Goal: Task Accomplishment & Management: Use online tool/utility

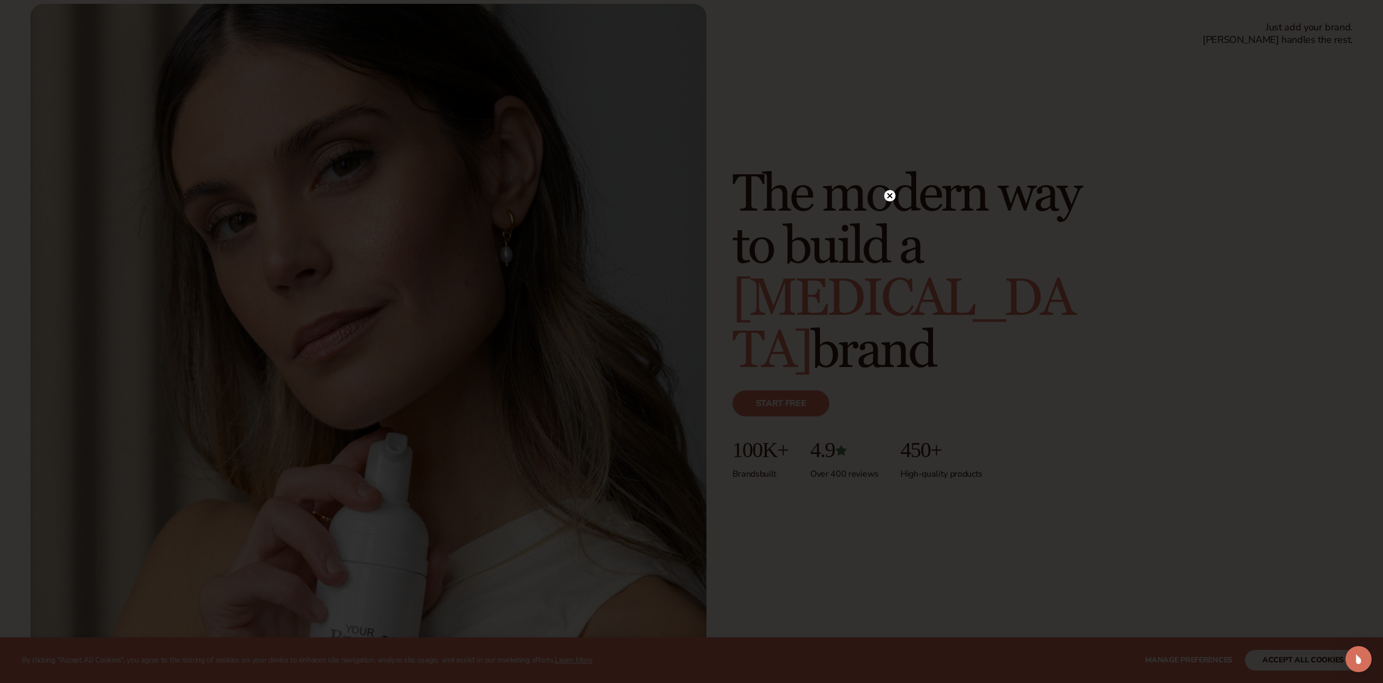
scroll to position [64, 0]
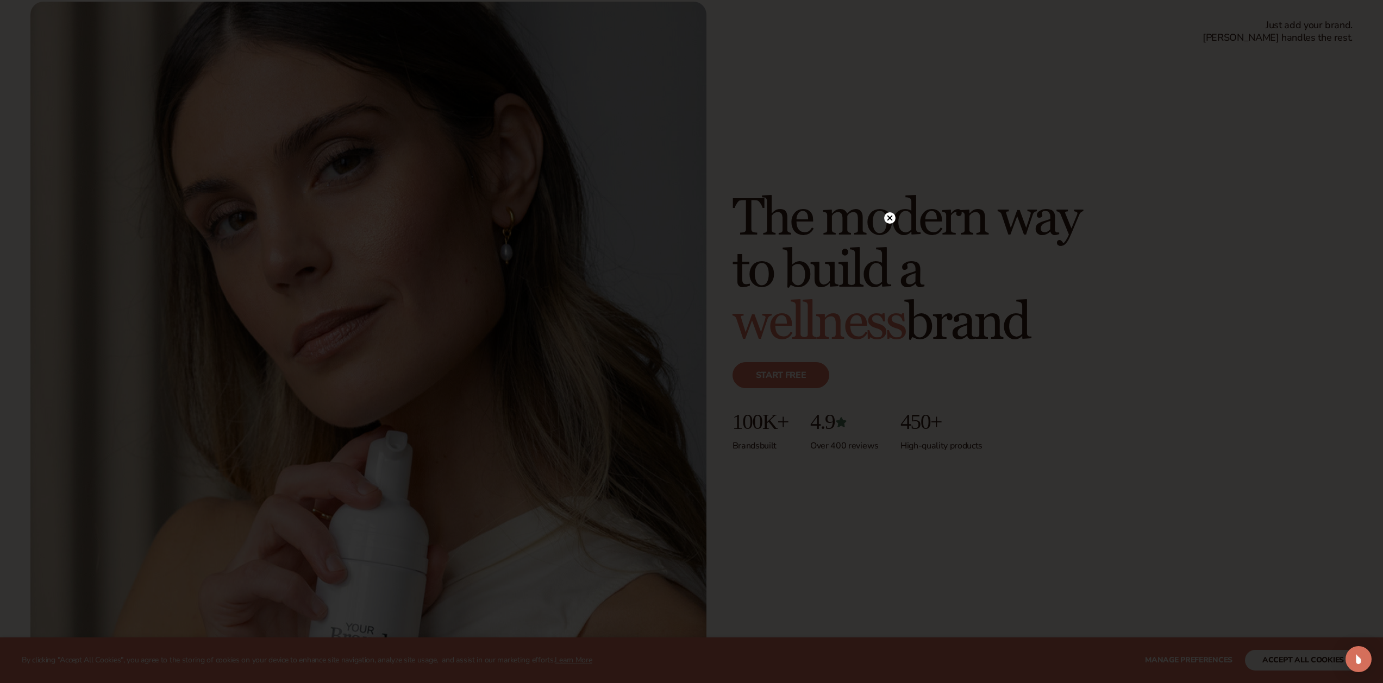
click at [889, 220] on circle at bounding box center [889, 217] width 11 height 11
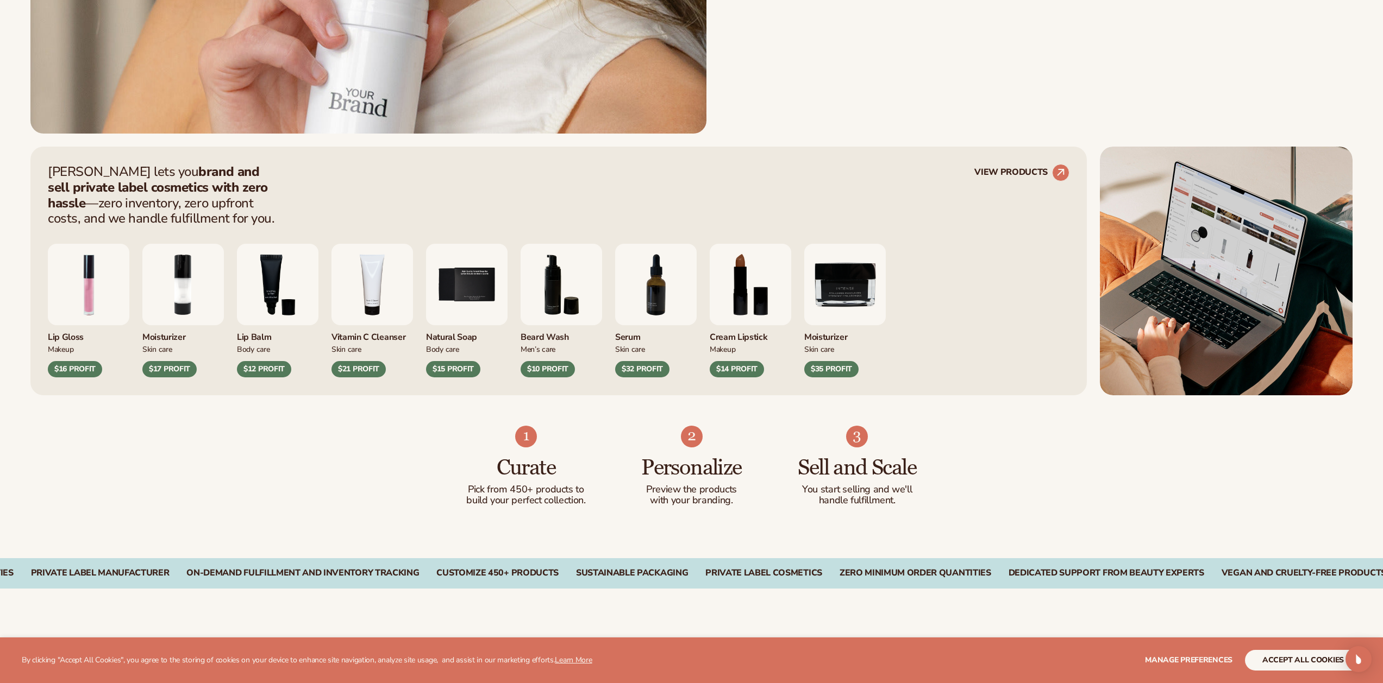
scroll to position [600, 0]
click at [72, 306] on img "1 / 9" at bounding box center [88, 283] width 81 height 81
click at [78, 369] on div "$16 PROFIT" at bounding box center [75, 369] width 54 height 16
click at [78, 326] on div "Lip Gloss" at bounding box center [88, 334] width 81 height 18
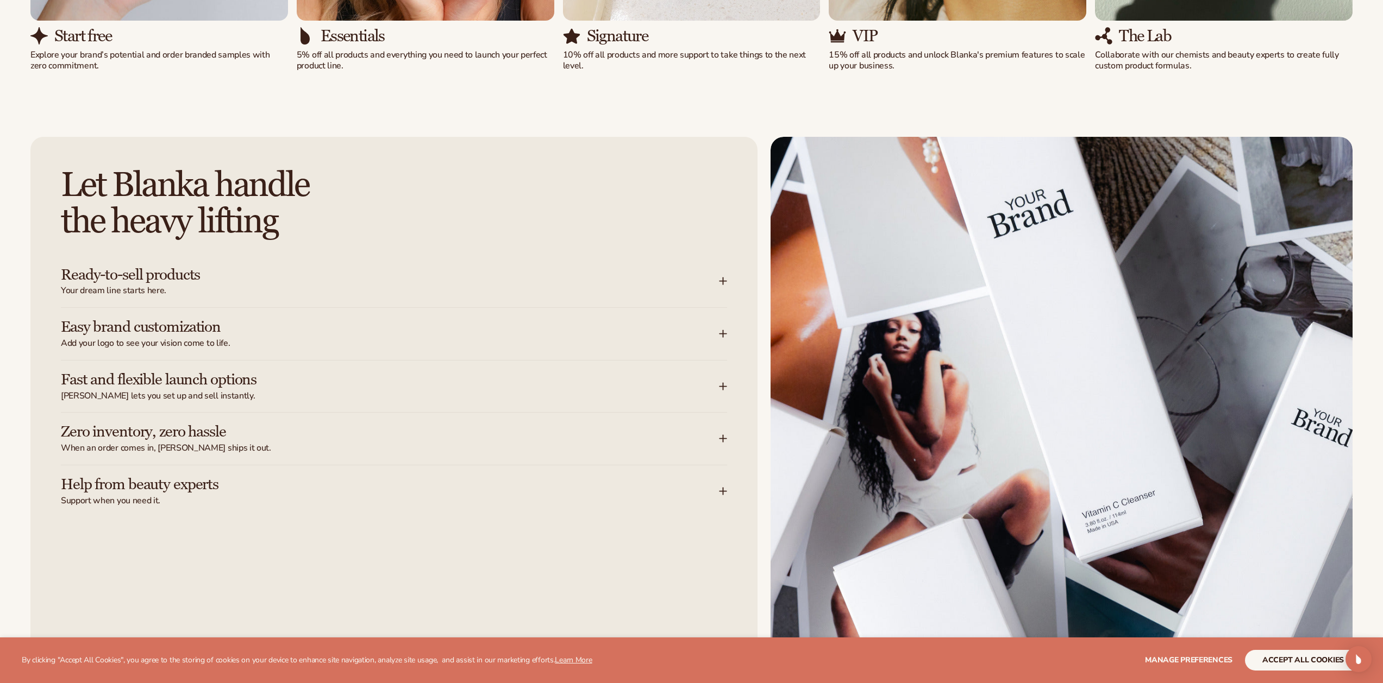
scroll to position [1653, 0]
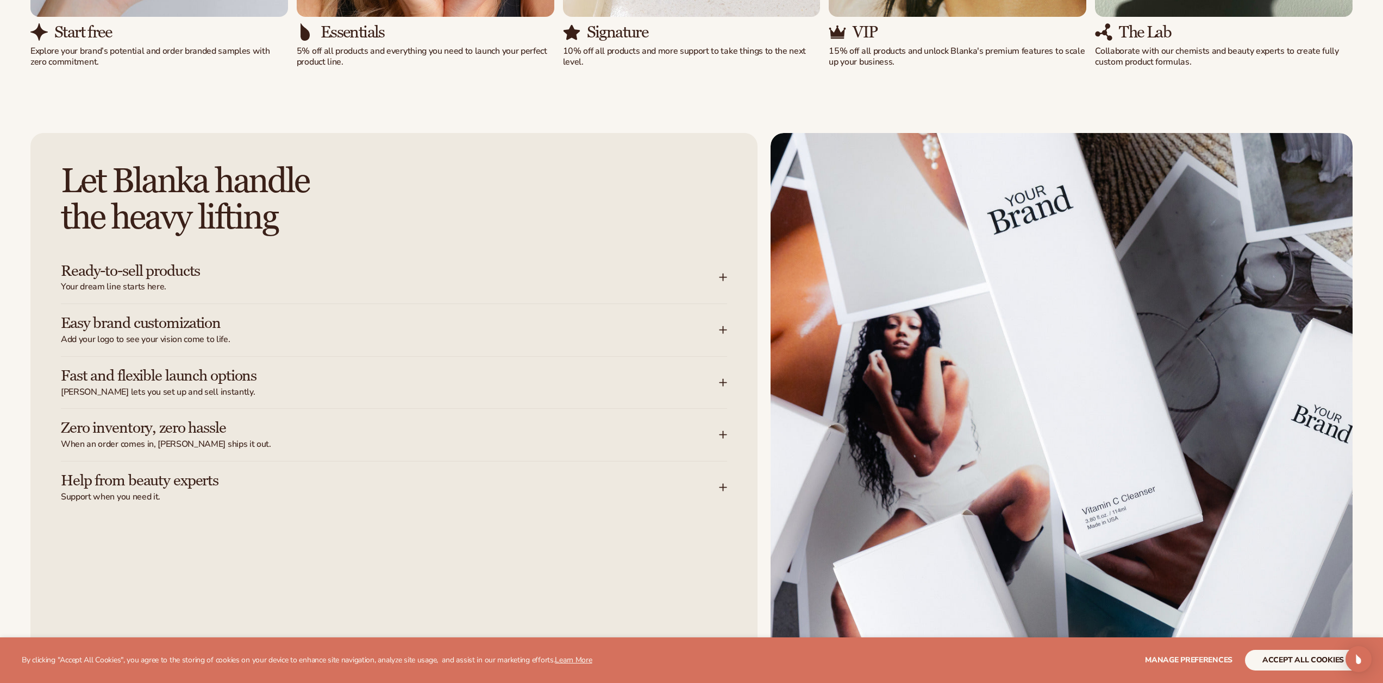
click at [683, 290] on span "Your dream line starts here." at bounding box center [390, 286] width 658 height 11
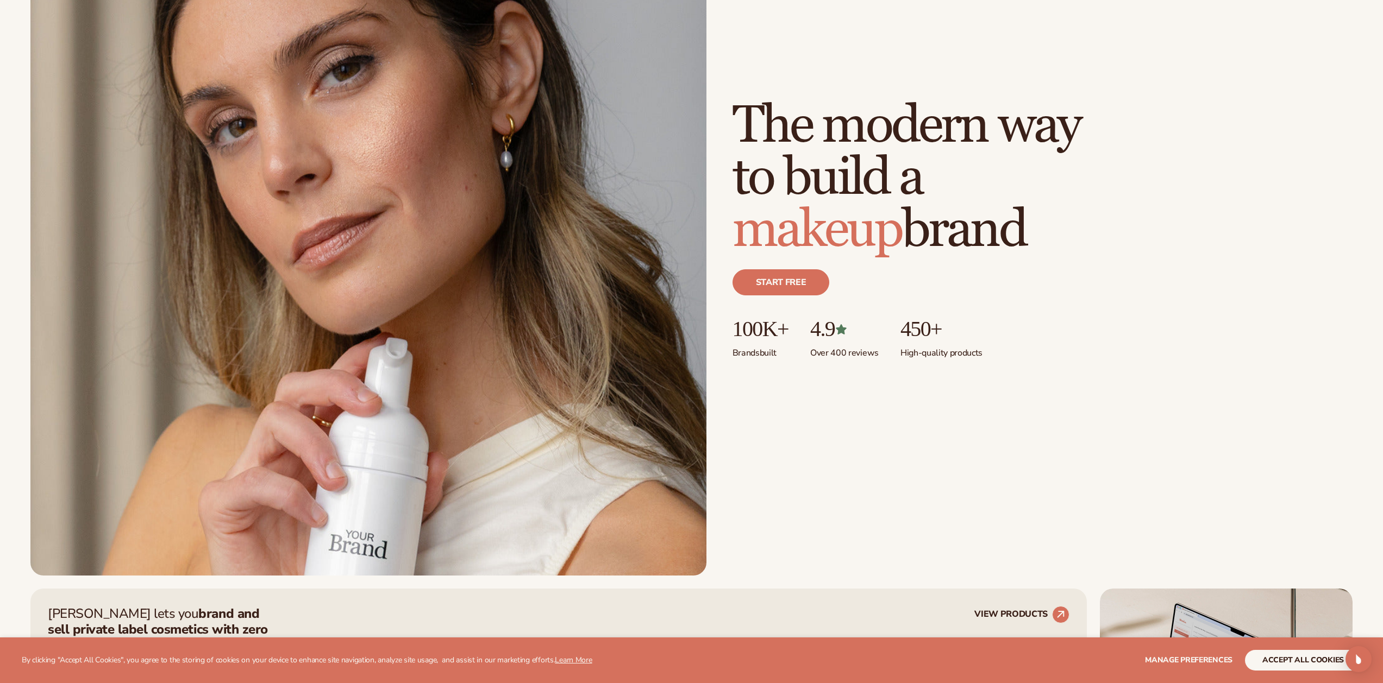
scroll to position [461, 0]
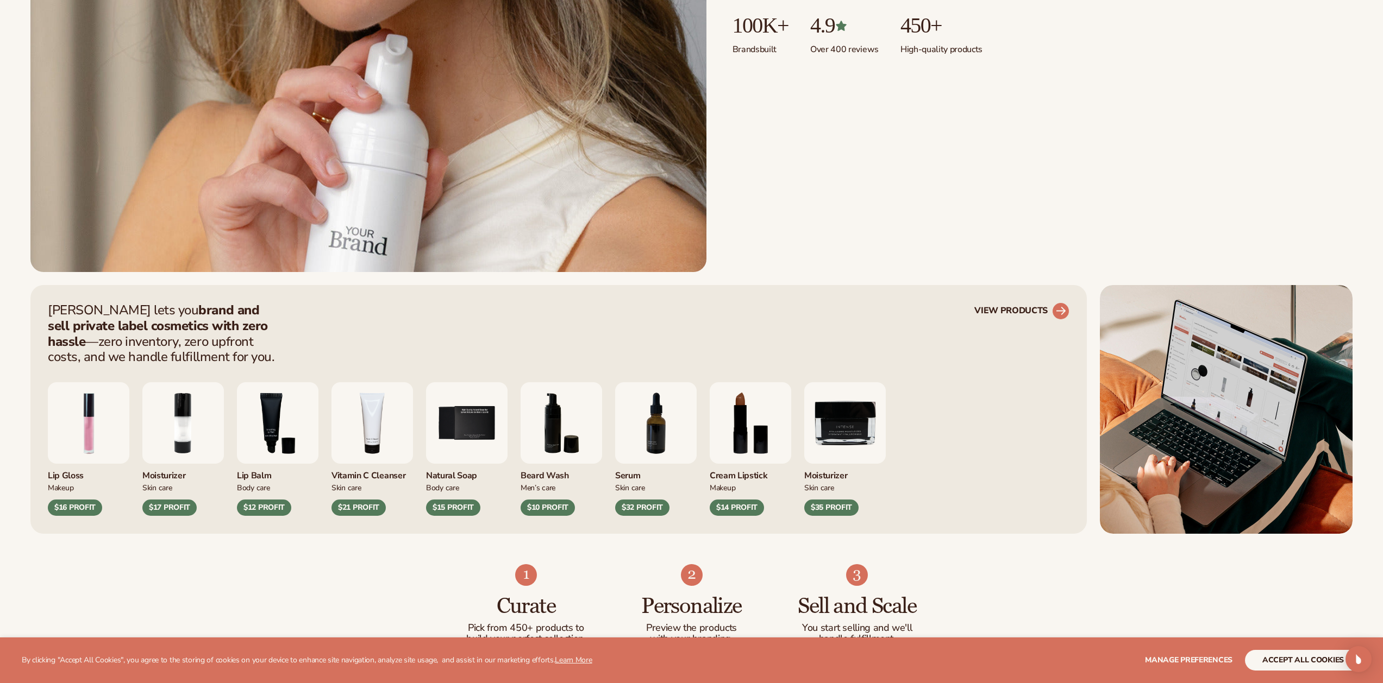
click at [1037, 310] on link "VIEW PRODUCTS" at bounding box center [1021, 311] width 95 height 17
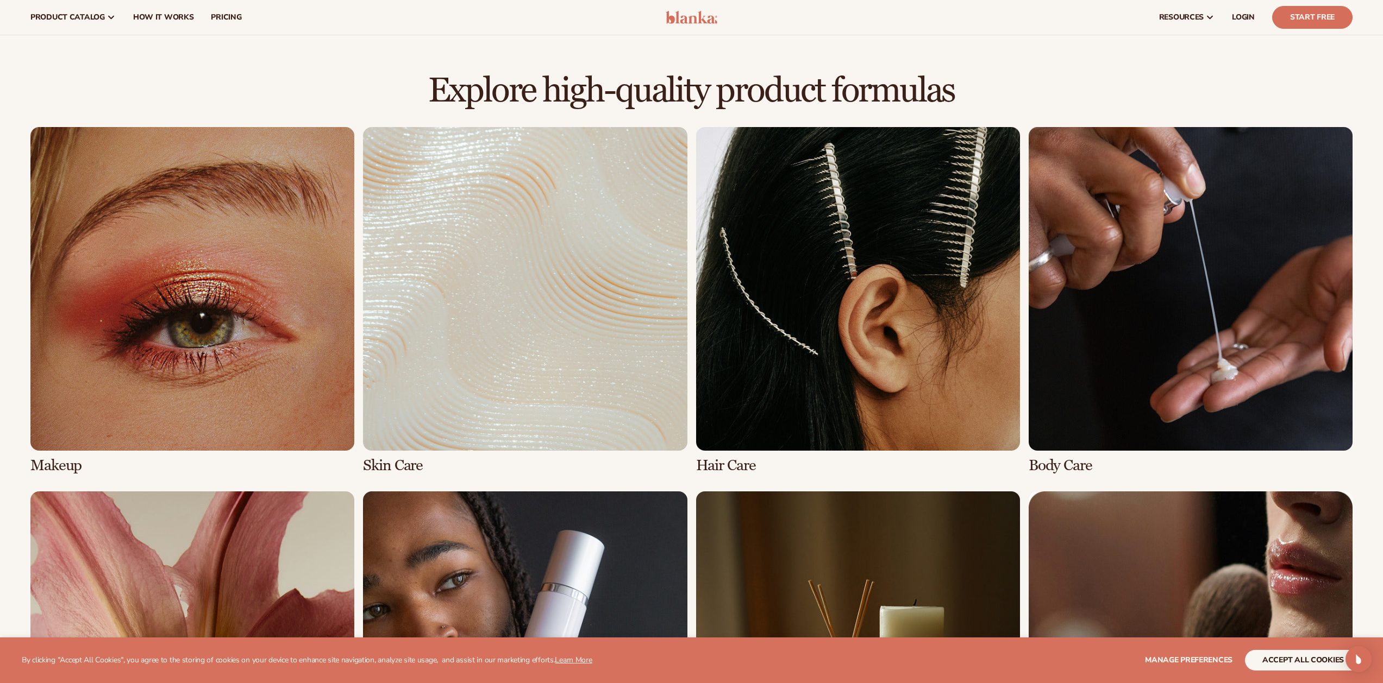
scroll to position [622, 0]
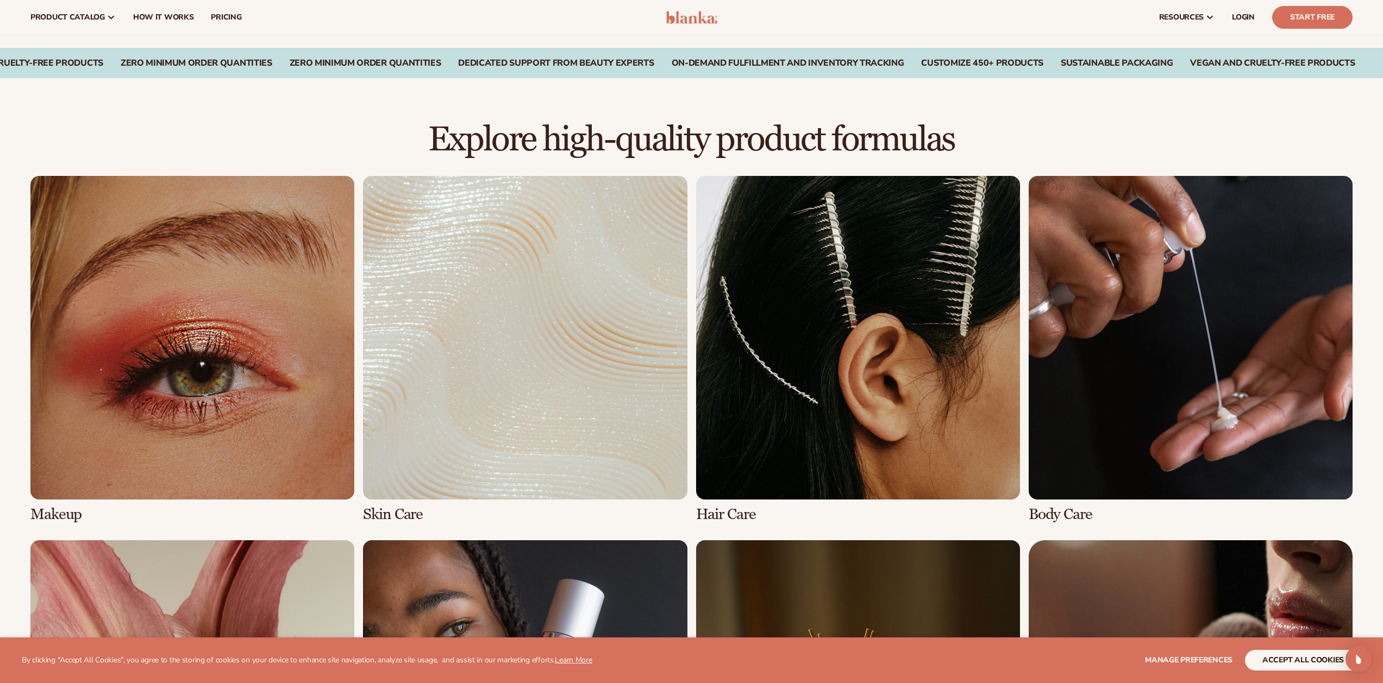
click at [519, 379] on link "2 / 8" at bounding box center [525, 349] width 324 height 347
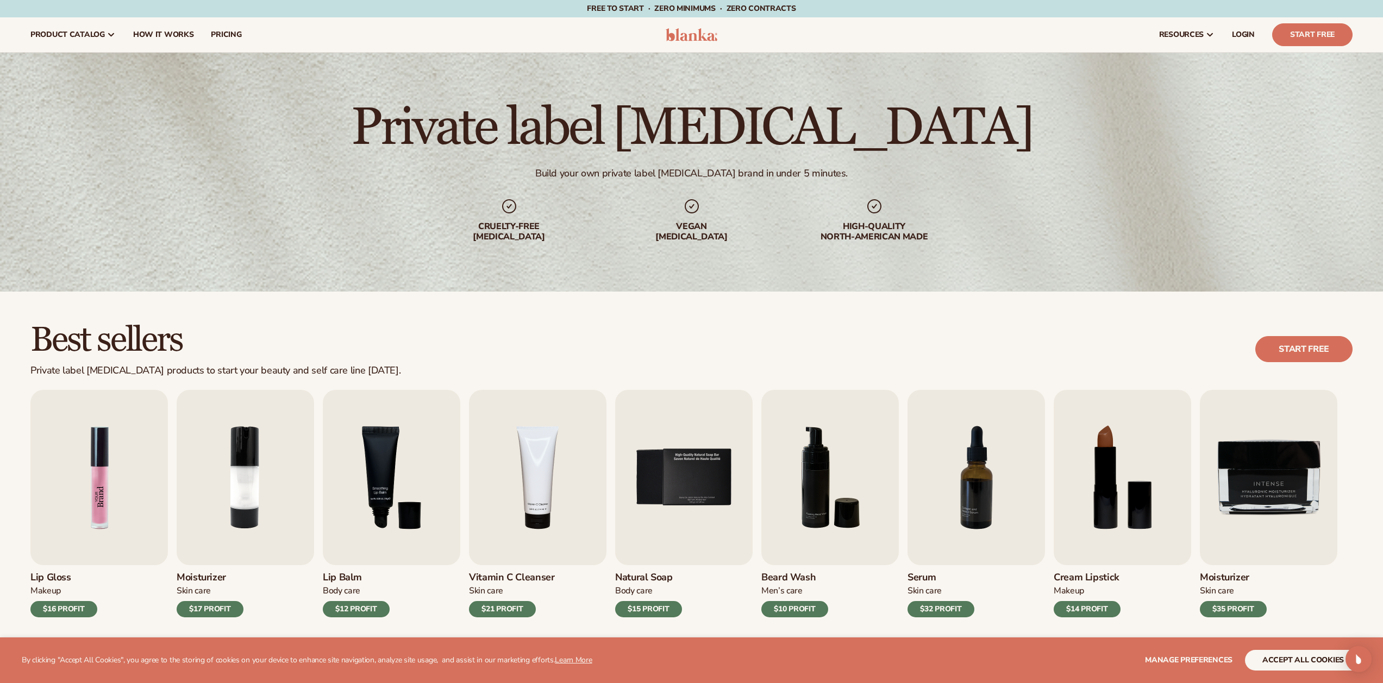
click at [42, 509] on img "1 / 9" at bounding box center [98, 477] width 137 height 175
click at [91, 491] on img "1 / 9" at bounding box center [98, 477] width 137 height 175
click at [99, 491] on img "1 / 9" at bounding box center [98, 477] width 137 height 175
click at [86, 604] on div "$16 PROFIT" at bounding box center [63, 609] width 67 height 16
click at [404, 458] on img "3 / 9" at bounding box center [391, 477] width 137 height 175
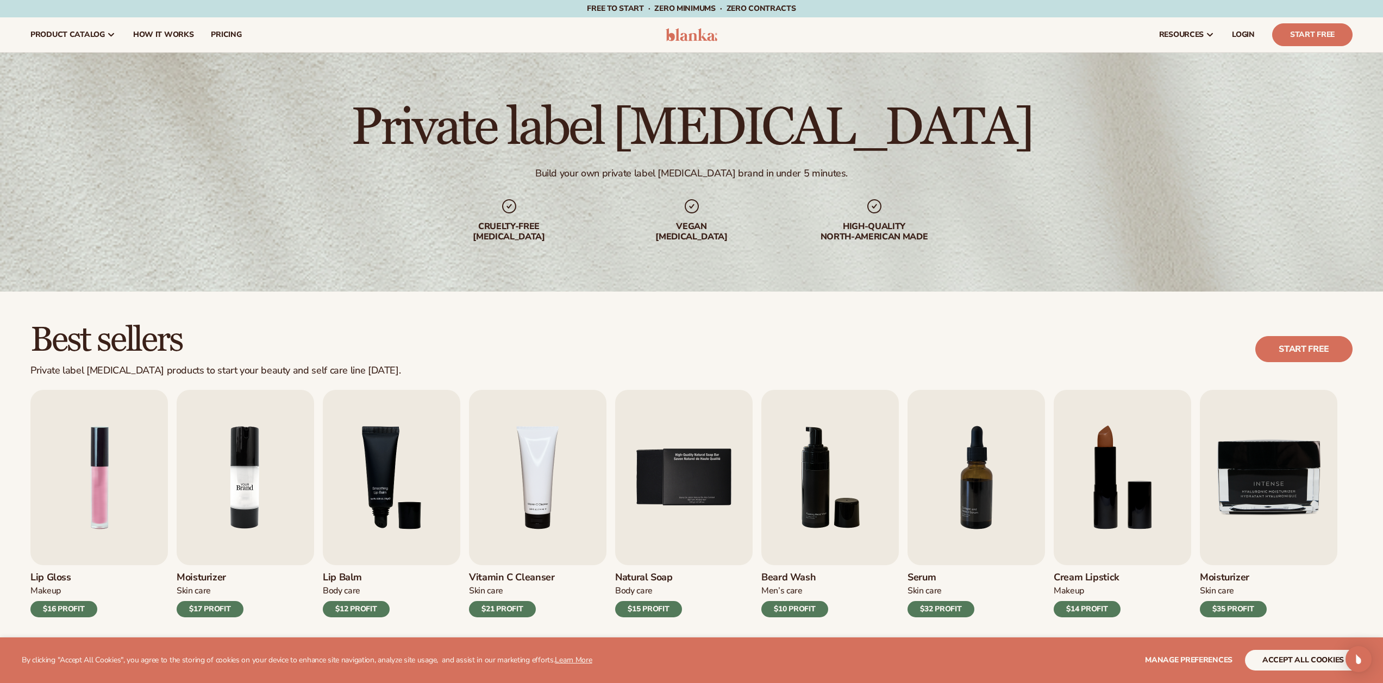
click at [242, 473] on img "2 / 9" at bounding box center [245, 477] width 137 height 175
click at [91, 478] on img "1 / 9" at bounding box center [98, 477] width 137 height 175
click at [96, 479] on img "1 / 9" at bounding box center [98, 477] width 137 height 175
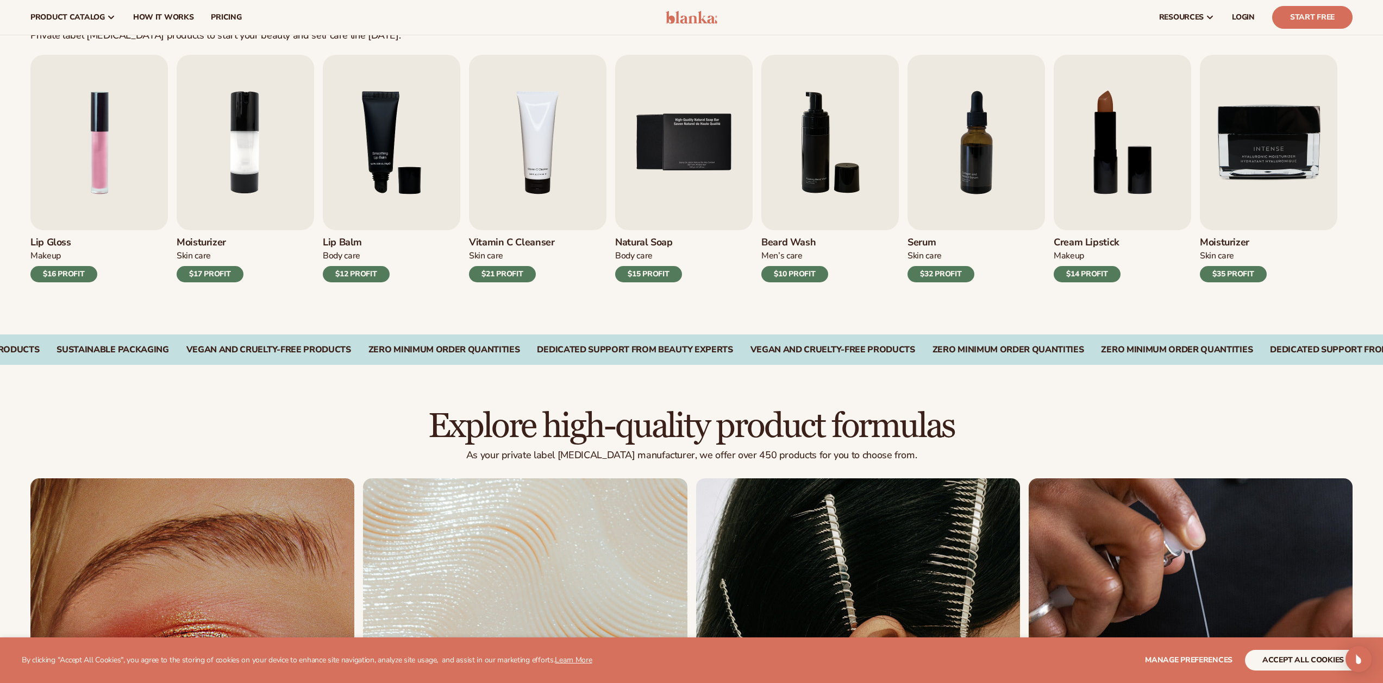
scroll to position [276, 0]
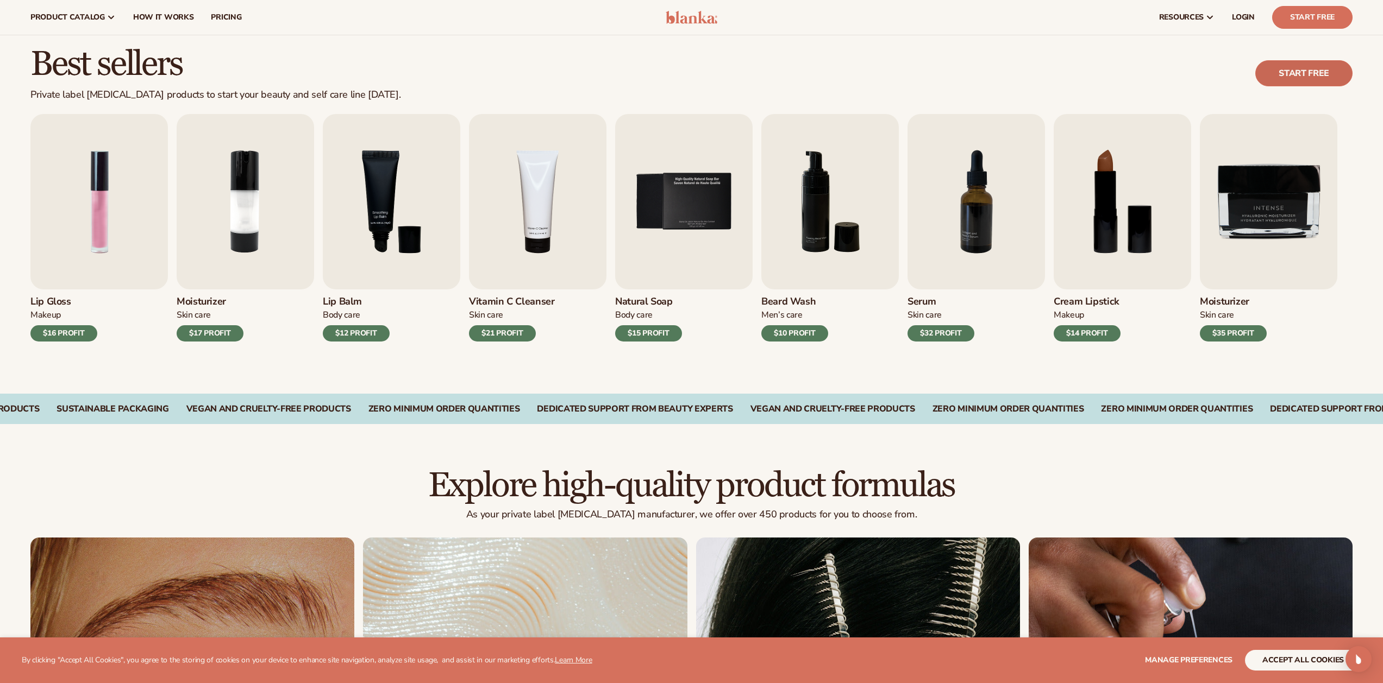
click at [1325, 84] on link "Start free" at bounding box center [1303, 73] width 97 height 26
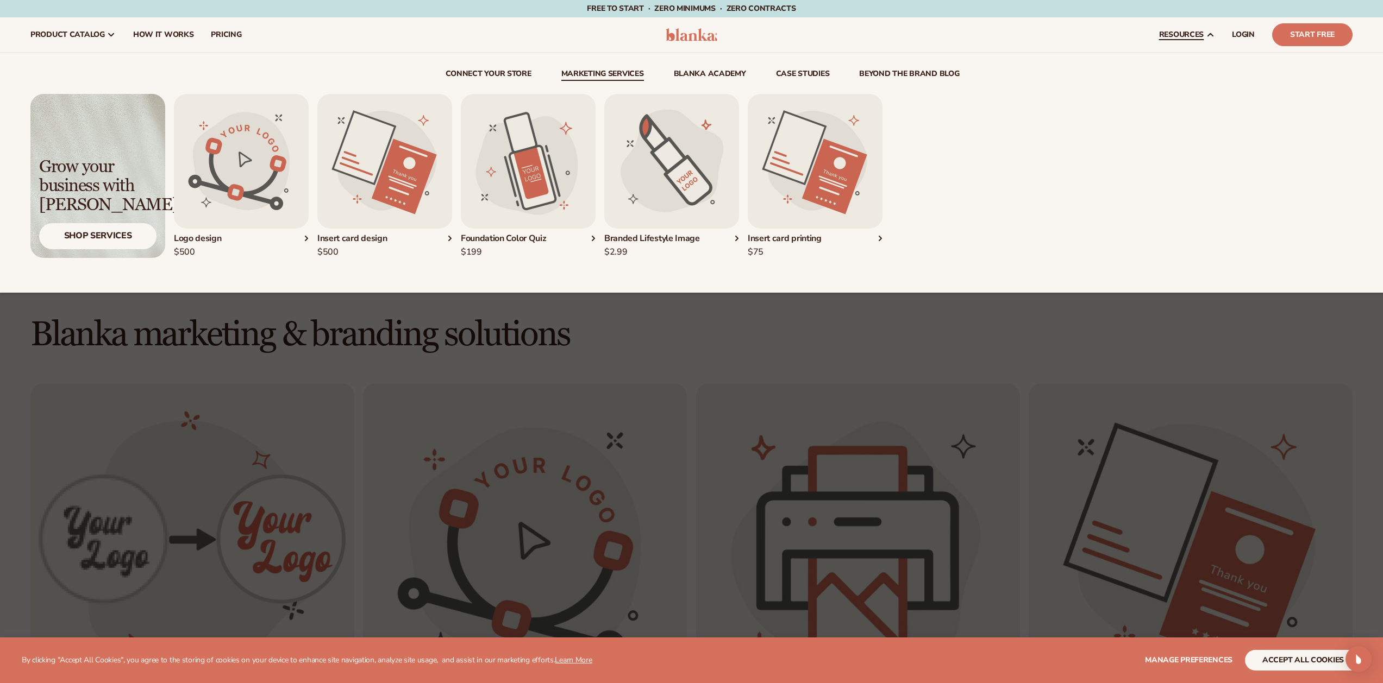
click at [622, 80] on link "Marketing services" at bounding box center [602, 75] width 83 height 11
